Goal: Find specific page/section: Find specific page/section

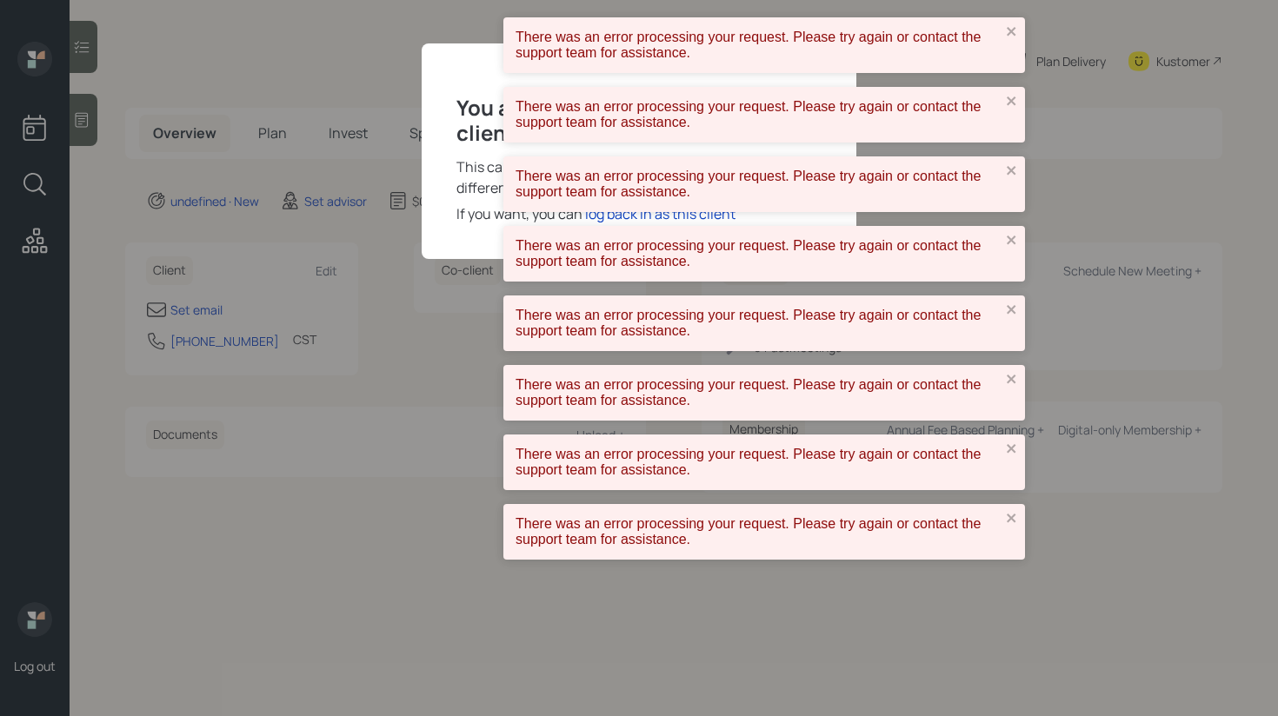
click at [480, 235] on div "You are no longer logged in as this client. This can happen when you log in as …" at bounding box center [639, 151] width 435 height 216
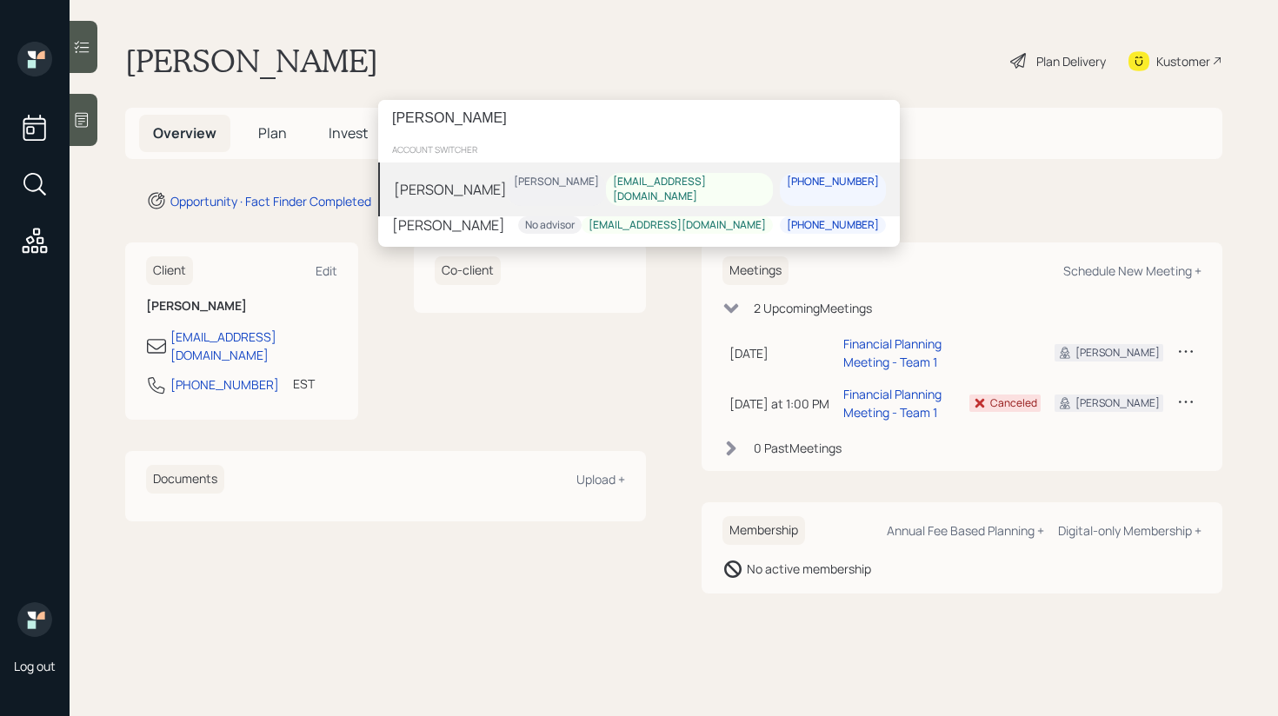
type input "[PERSON_NAME]"
click at [512, 192] on div "[PERSON_NAME] [PERSON_NAME] [EMAIL_ADDRESS][DOMAIN_NAME] [PHONE_NUMBER]" at bounding box center [639, 190] width 522 height 54
